Goal: Task Accomplishment & Management: Use online tool/utility

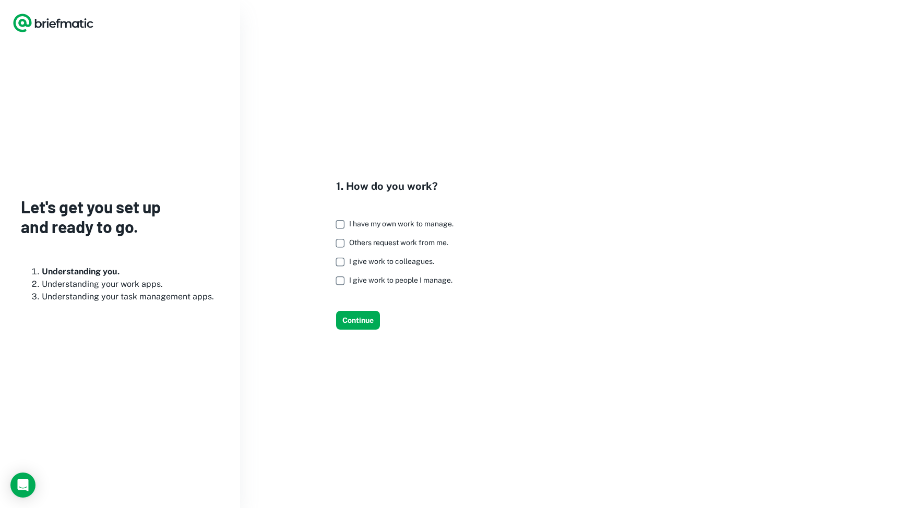
click at [372, 282] on span "I give work to people I manage." at bounding box center [400, 280] width 103 height 8
click at [362, 322] on button "Continue" at bounding box center [358, 320] width 44 height 19
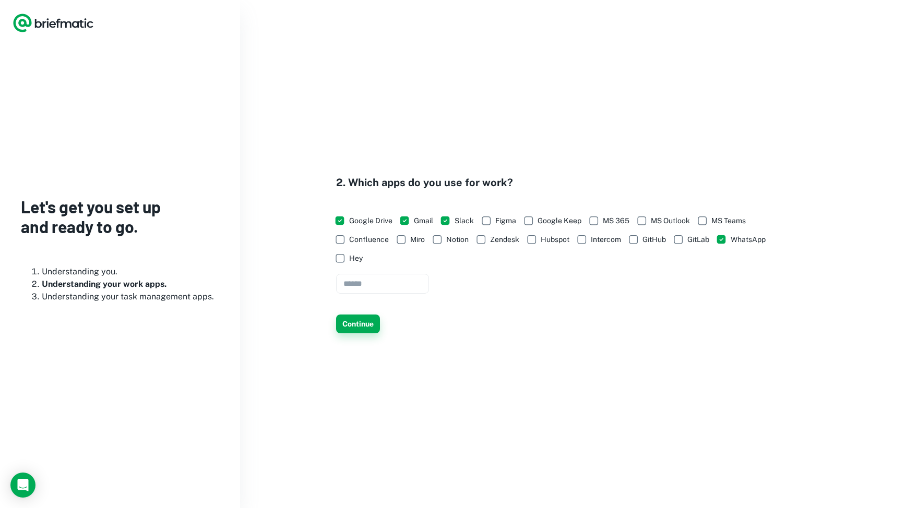
click at [360, 326] on button "Continue" at bounding box center [358, 324] width 44 height 19
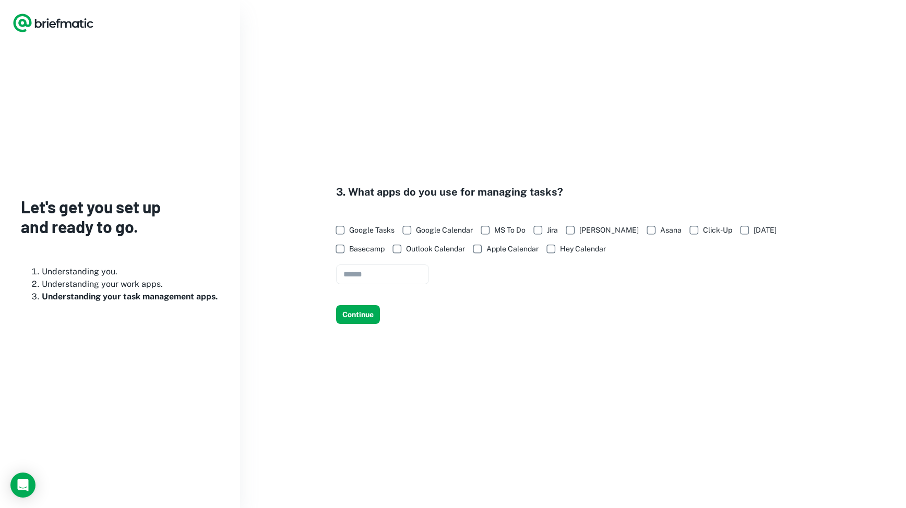
click at [355, 229] on span "Google Tasks" at bounding box center [371, 229] width 45 height 11
click at [426, 232] on span "Google Calendar" at bounding box center [444, 229] width 57 height 11
click at [585, 231] on span "[PERSON_NAME]" at bounding box center [608, 229] width 59 height 11
click at [362, 315] on button "Continue" at bounding box center [358, 314] width 44 height 19
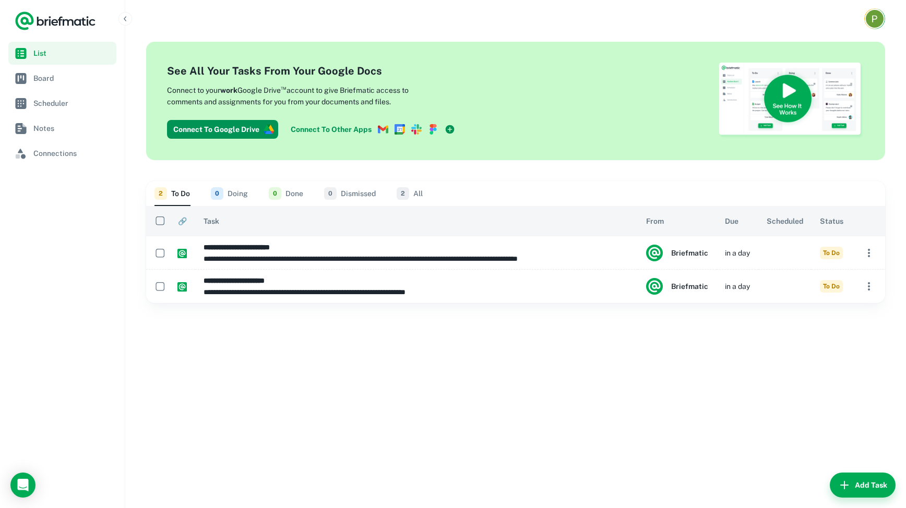
click at [479, 175] on div "**********" at bounding box center [515, 273] width 781 height 471
click at [672, 181] on div "2 To Do 0 Doing 0 Done 0 Dismissed 2 All" at bounding box center [515, 193] width 722 height 25
click at [663, 185] on div "2 To Do 0 Doing 0 Done 0 Dismissed 2 All" at bounding box center [515, 193] width 722 height 25
